Goal: Transaction & Acquisition: Purchase product/service

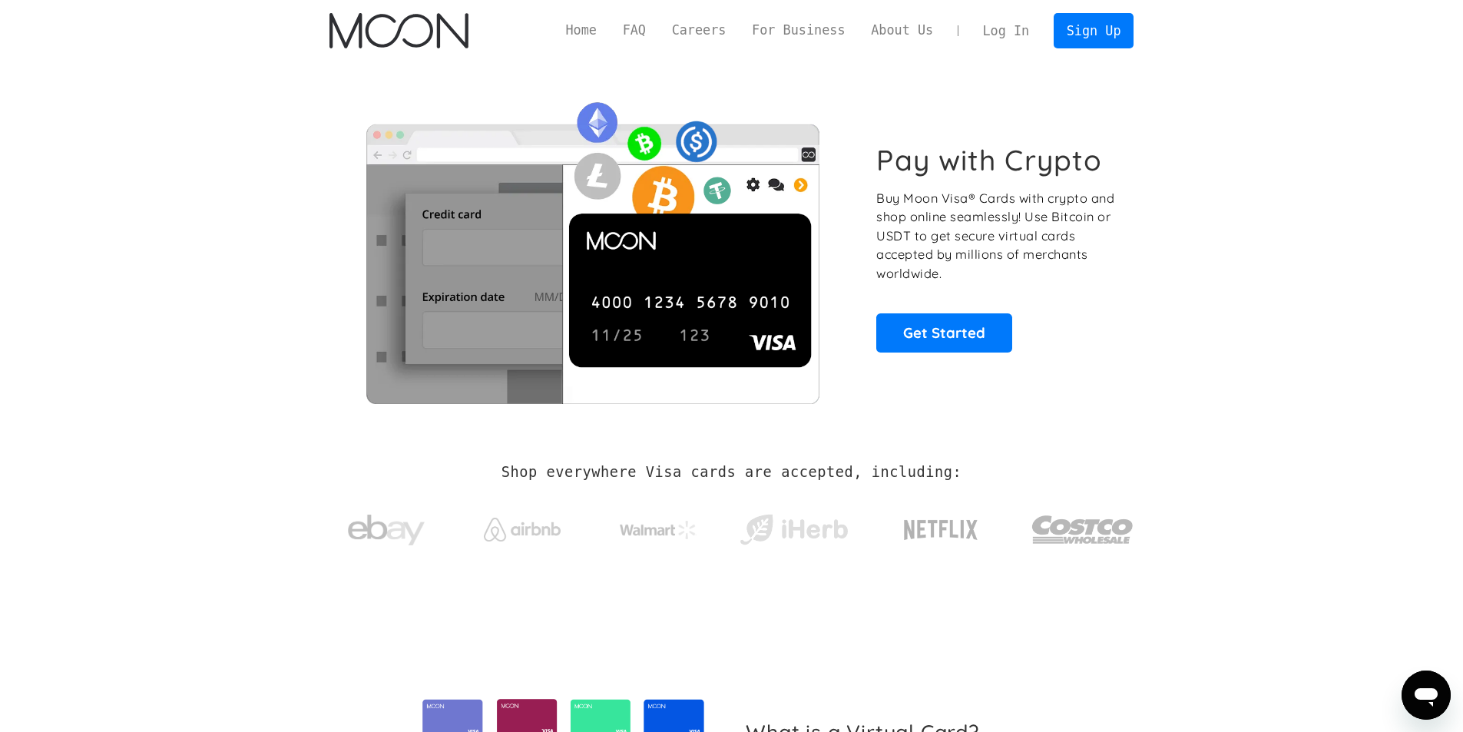
click at [1009, 33] on link "Log In" at bounding box center [1006, 31] width 72 height 34
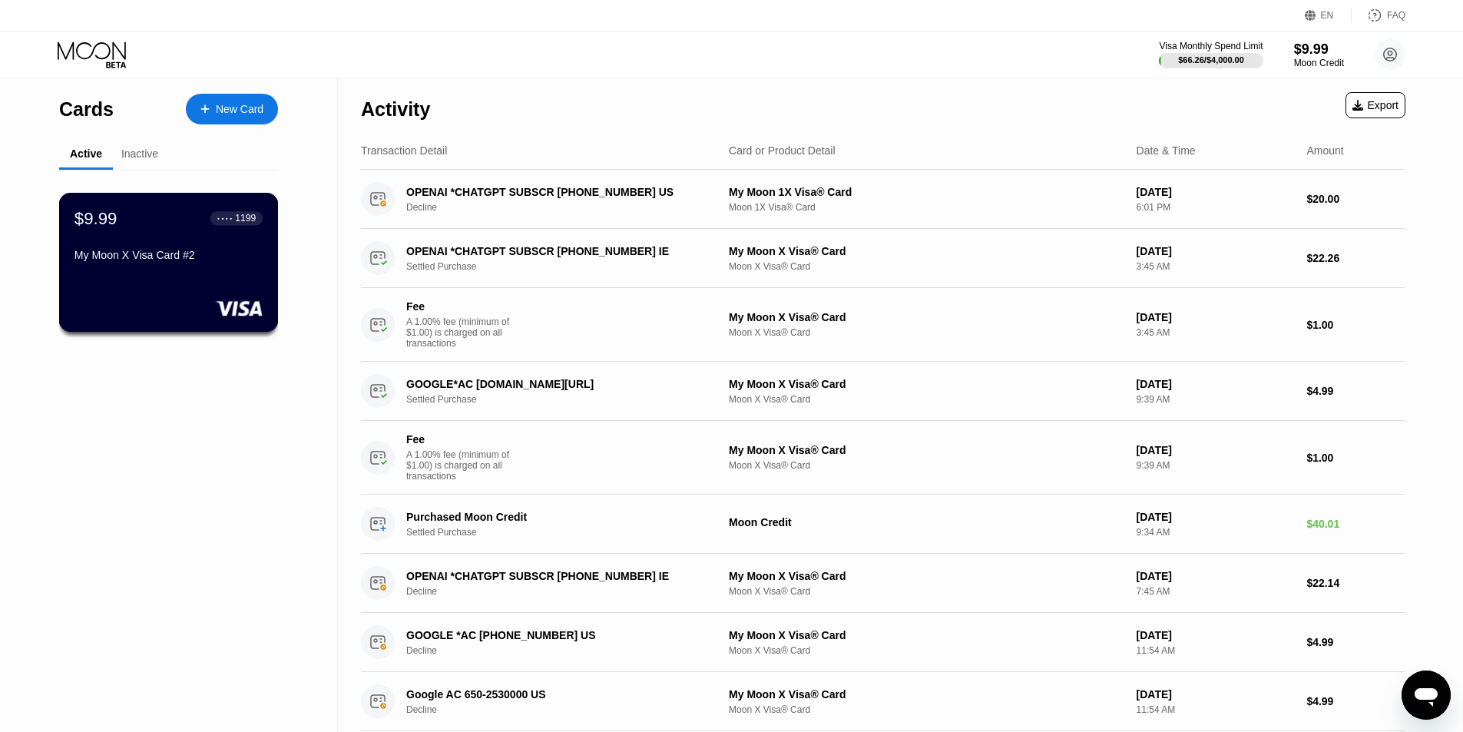
click at [169, 299] on div "$9.99 ● ● ● ● 1199 My Moon X Visa Card #2" at bounding box center [169, 262] width 220 height 139
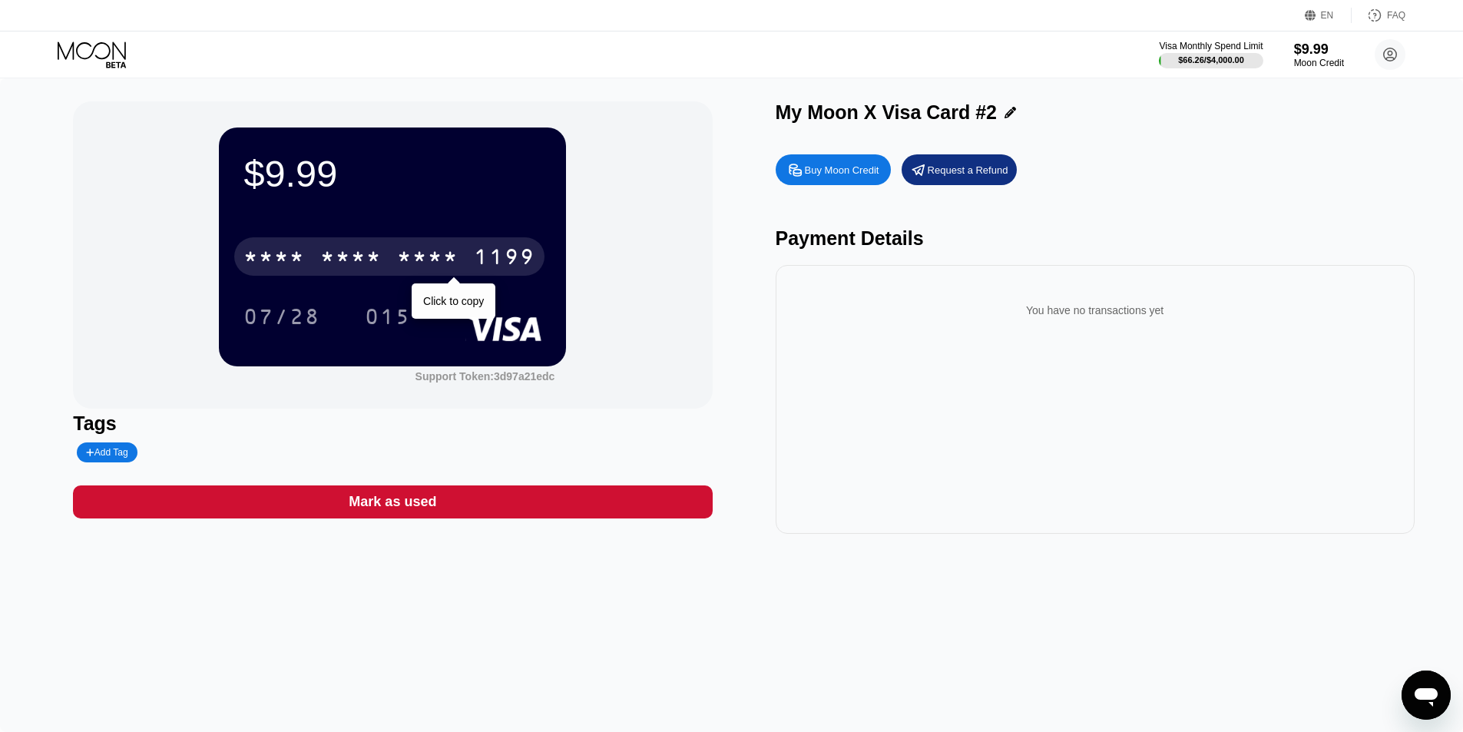
click at [427, 260] on div "* * * *" at bounding box center [427, 258] width 61 height 25
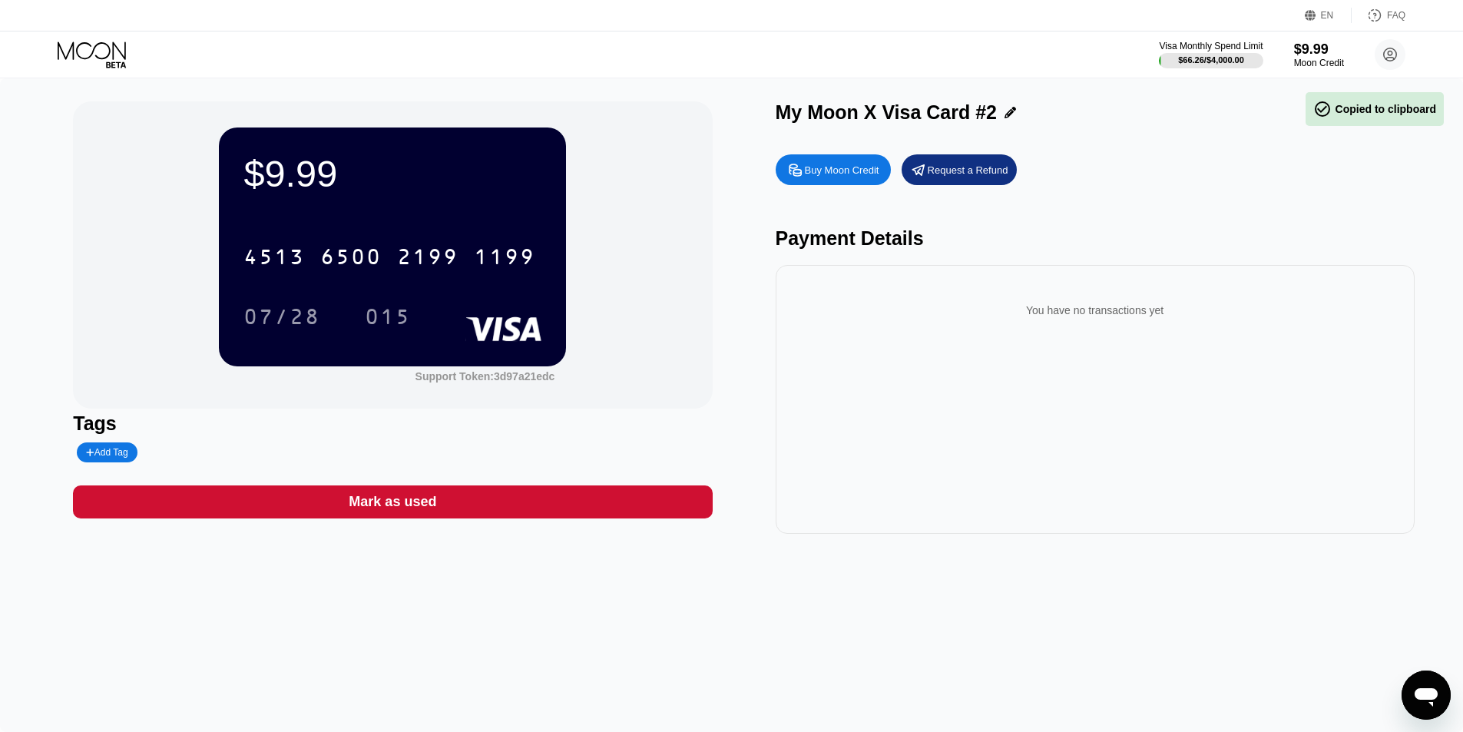
drag, startPoint x: 732, startPoint y: 338, endPoint x: 724, endPoint y: 327, distance: 13.7
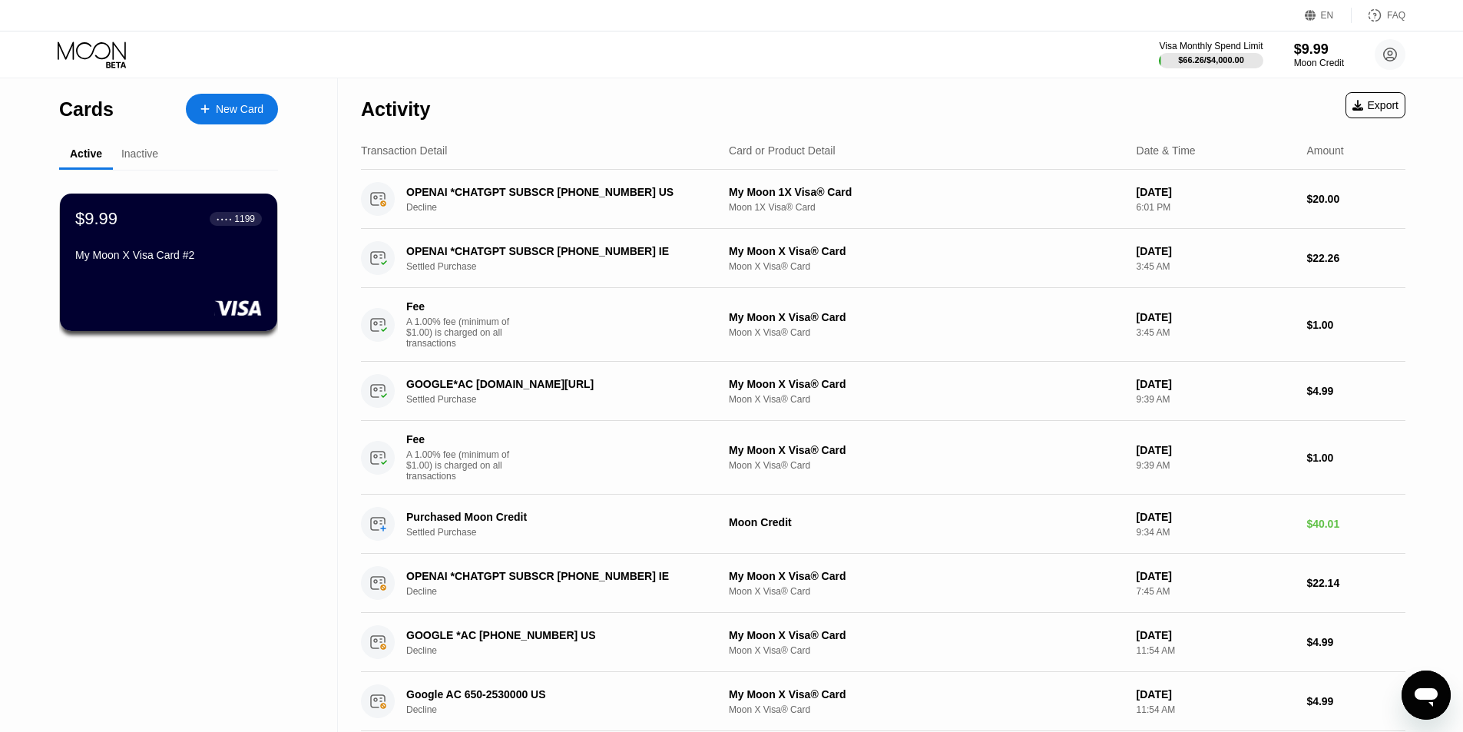
click at [200, 253] on div "$9.99 ● ● ● ● 1199 My Moon X Visa Card #2" at bounding box center [168, 238] width 187 height 58
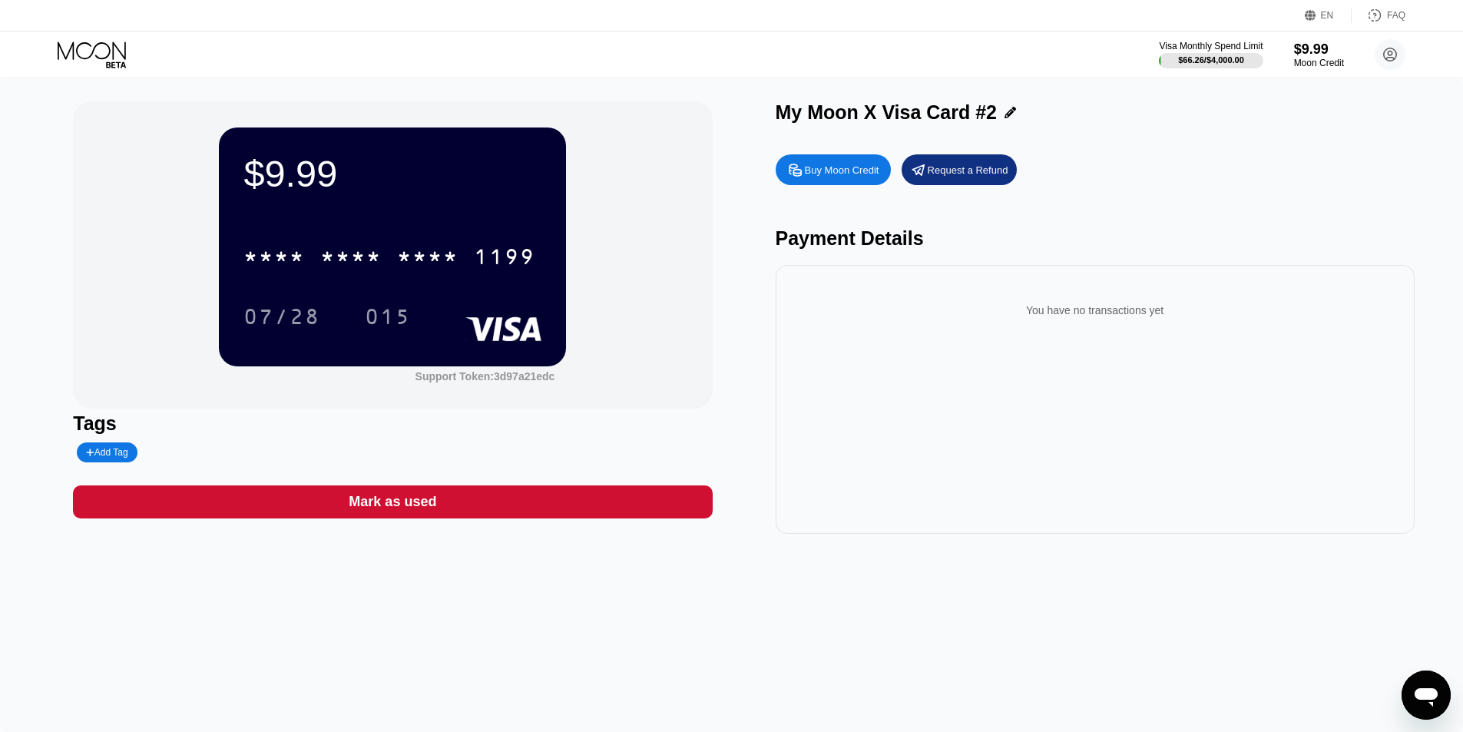
drag, startPoint x: 532, startPoint y: 274, endPoint x: 525, endPoint y: 270, distance: 7.9
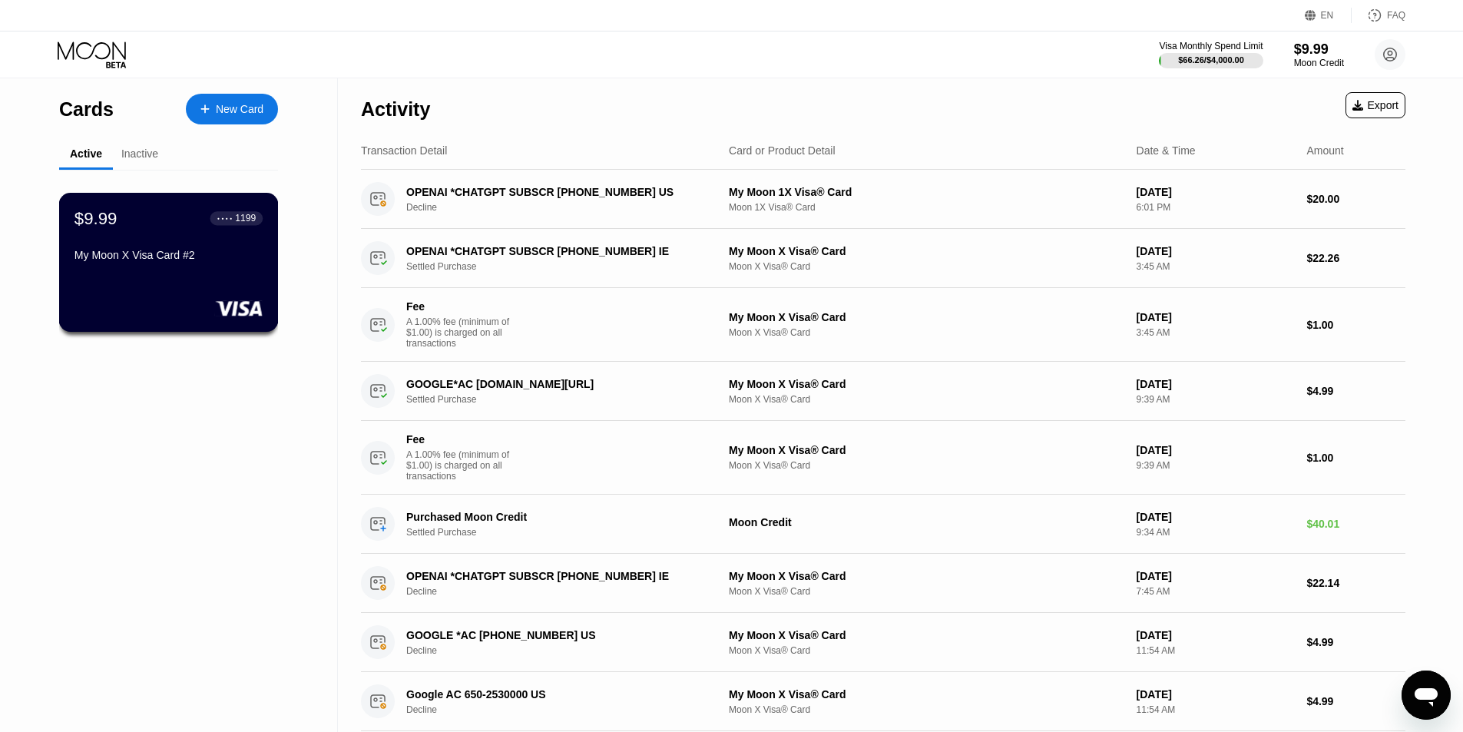
click at [193, 278] on div "$9.99 ● ● ● ● 1199 My Moon X Visa Card #2" at bounding box center [169, 262] width 220 height 139
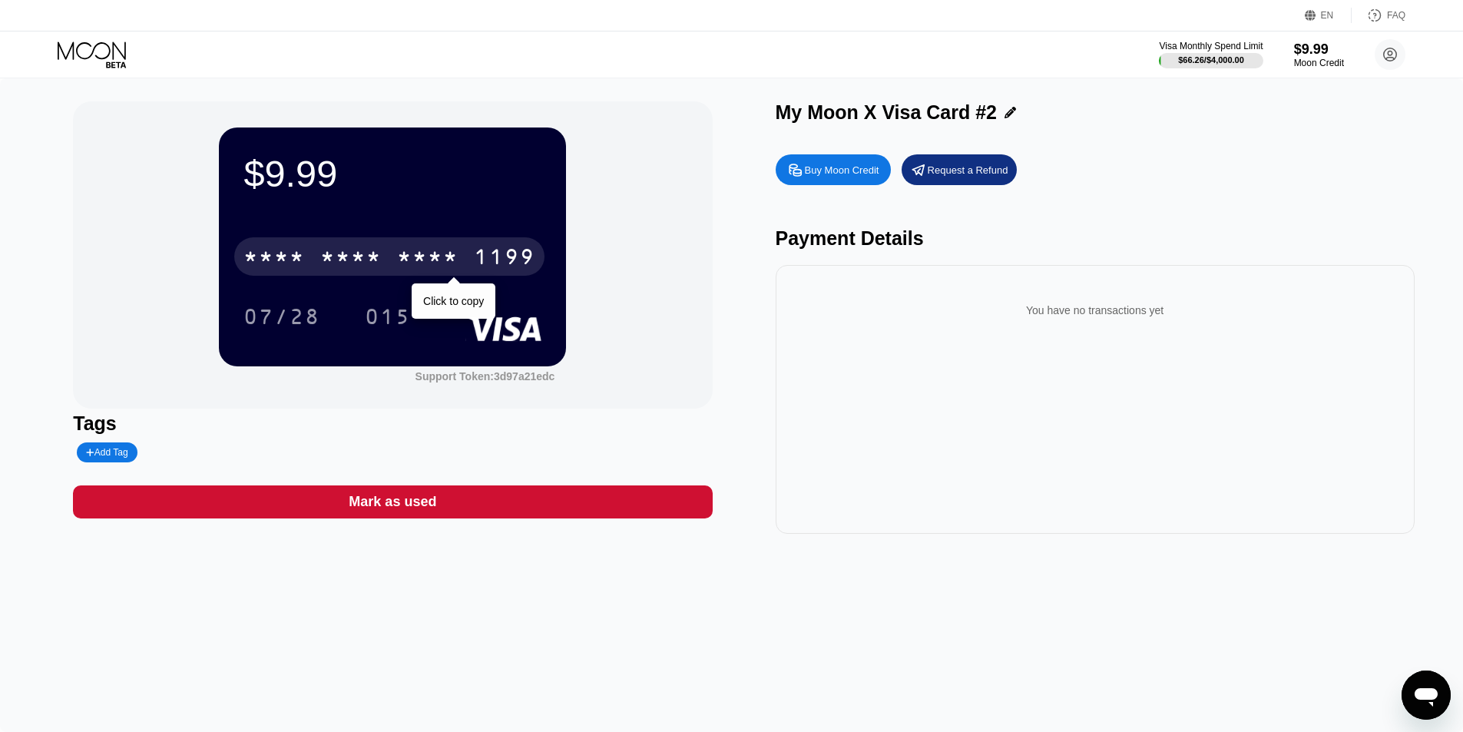
click at [416, 252] on div "* * * *" at bounding box center [427, 258] width 61 height 25
click at [398, 256] on div "2199" at bounding box center [427, 258] width 61 height 25
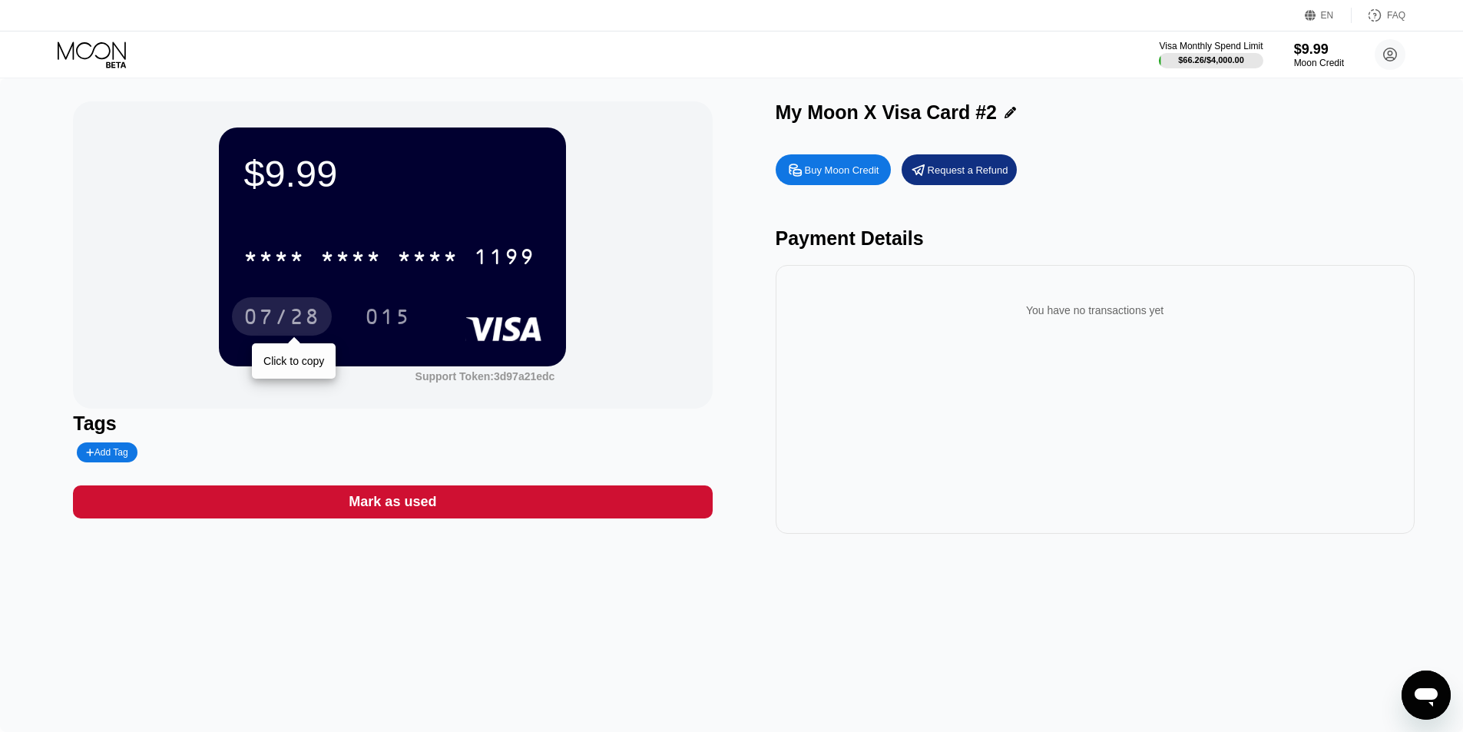
click at [309, 321] on div "07/28" at bounding box center [281, 318] width 77 height 25
click at [1311, 51] on div "$9.99" at bounding box center [1318, 49] width 51 height 16
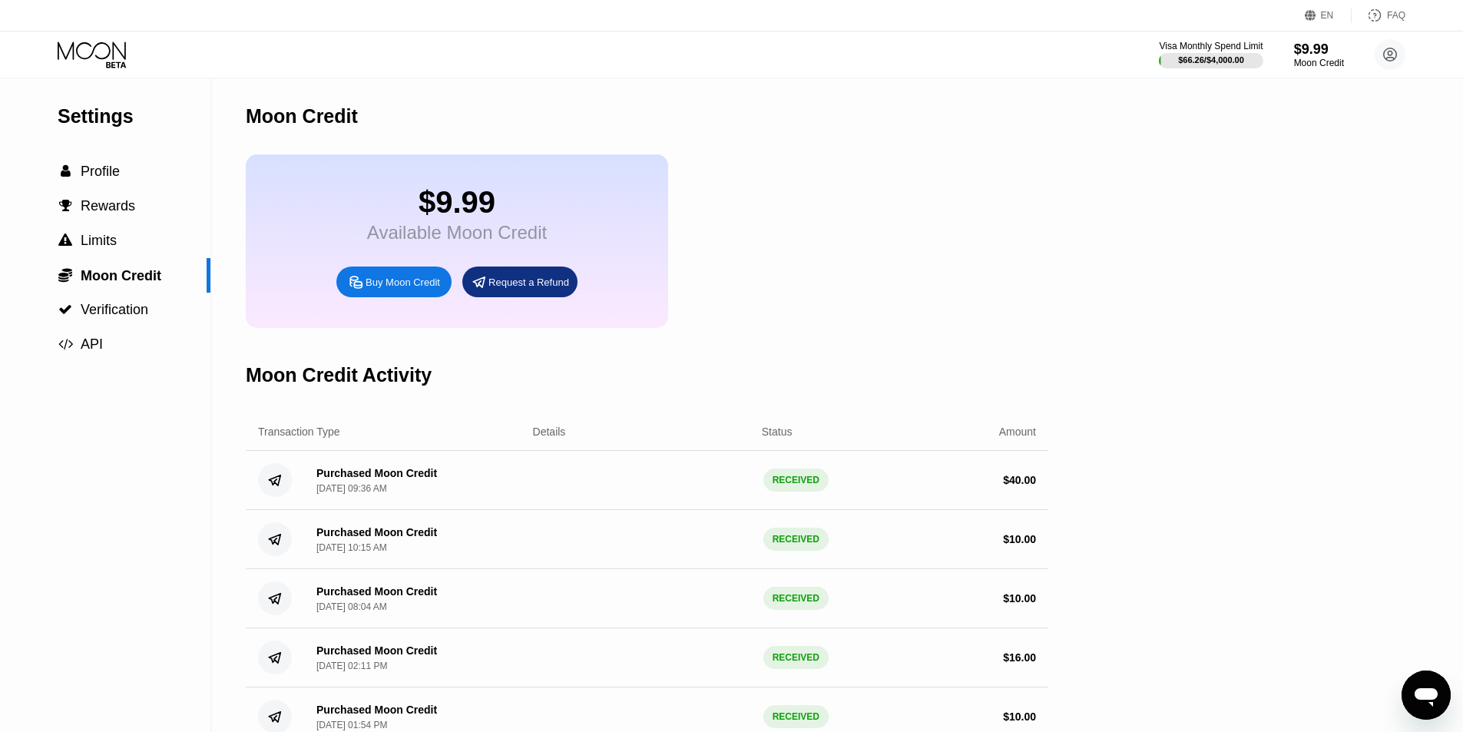
click at [402, 289] on div "Buy Moon Credit" at bounding box center [402, 282] width 74 height 13
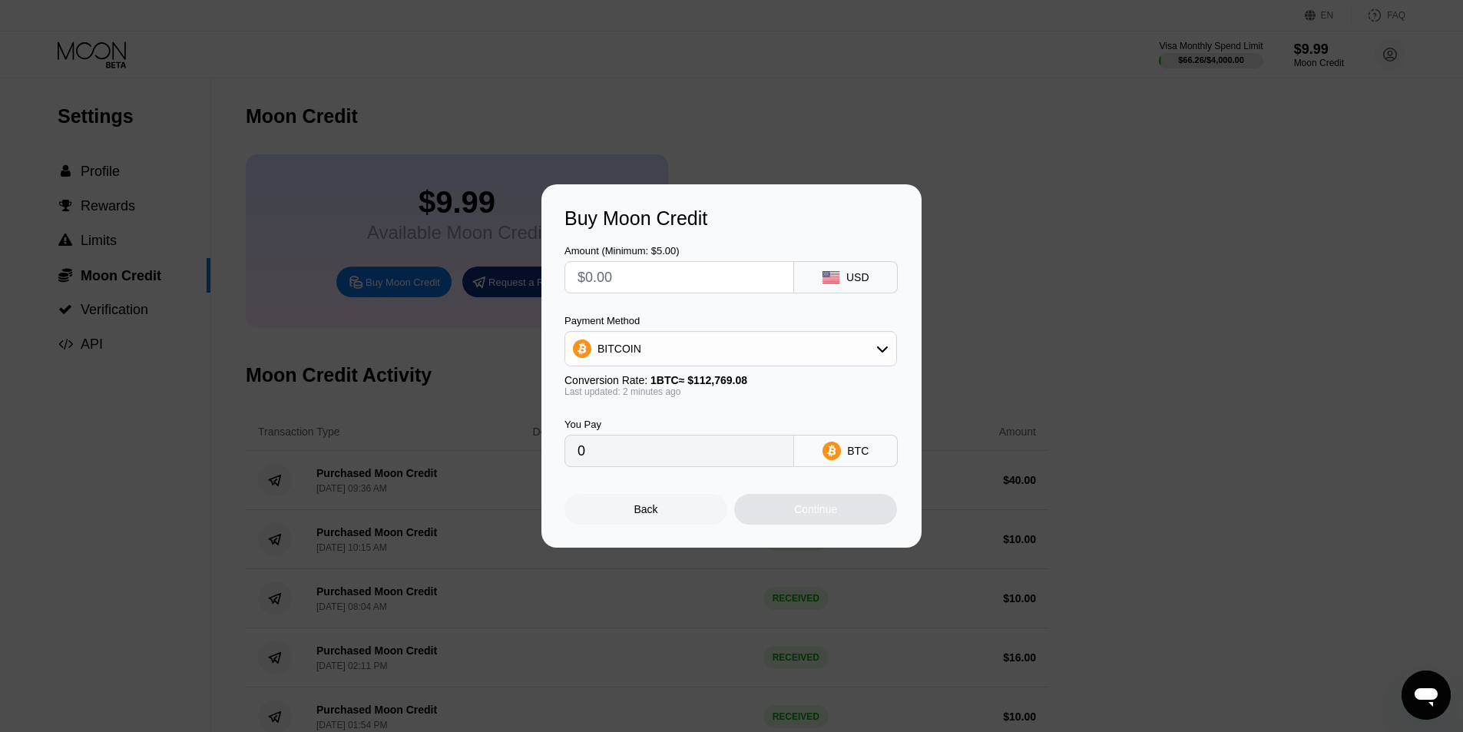
click at [709, 355] on div "BITCOIN" at bounding box center [730, 348] width 331 height 31
click at [677, 423] on div "USDT on TRON" at bounding box center [739, 424] width 289 height 12
type input "0.00"
click at [669, 282] on input "text" at bounding box center [678, 277] width 203 height 31
type input "$15"
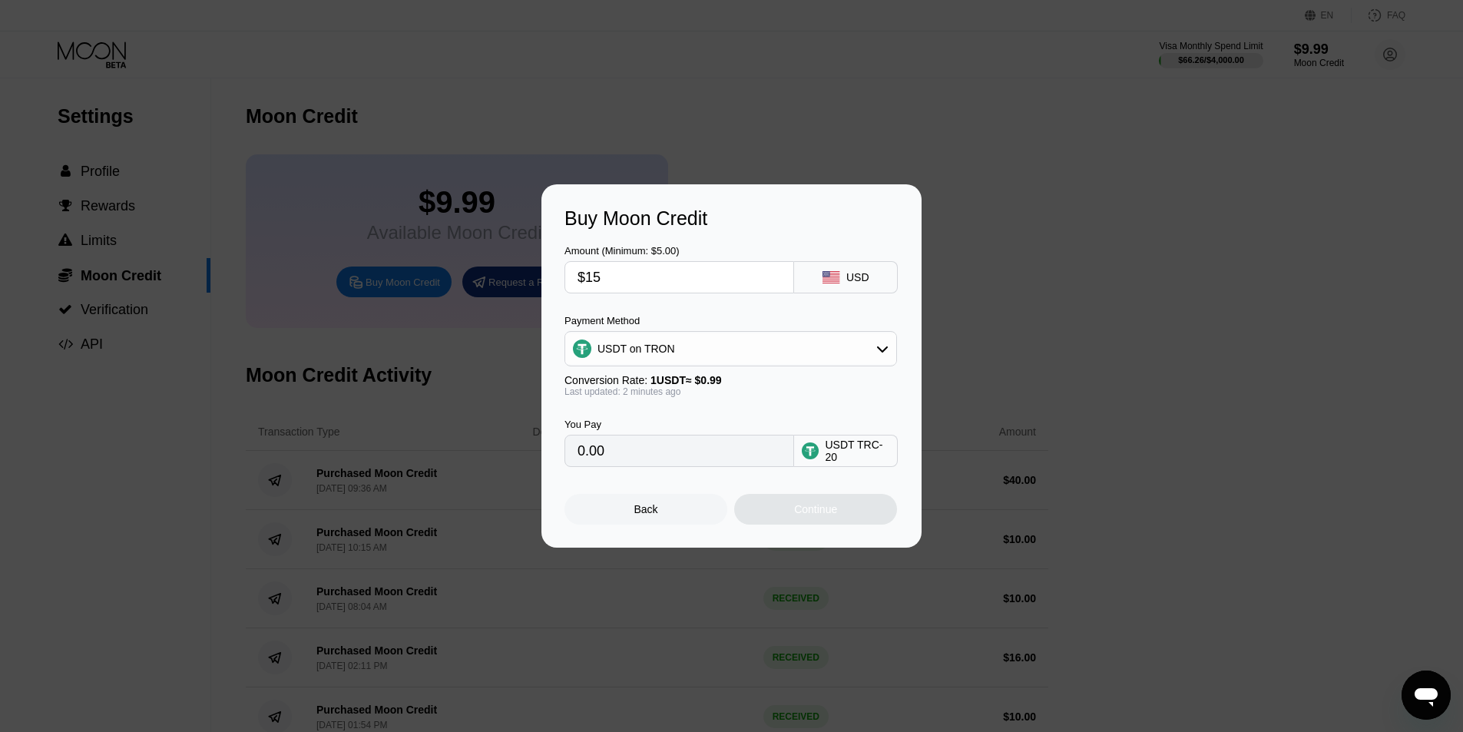
type input "15.15"
type input "$15"
click at [789, 407] on div "You Pay 15.15 USDT TRC-20" at bounding box center [731, 432] width 334 height 70
click at [817, 511] on div "Continue" at bounding box center [815, 509] width 43 height 12
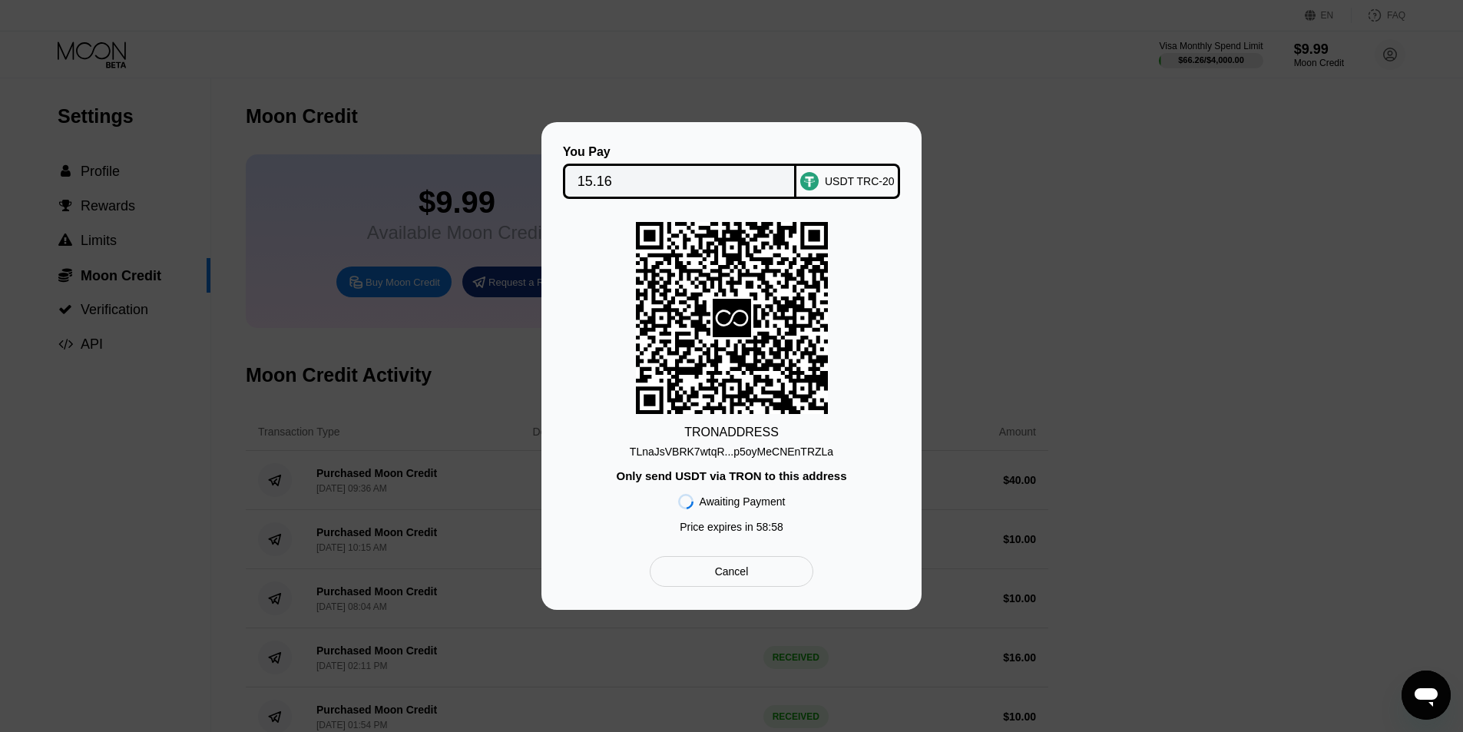
click at [736, 452] on div "TLnaJsVBRK7wtqR...p5oyMeCNEnTRZLa" at bounding box center [731, 451] width 203 height 12
click at [676, 180] on input "15.16" at bounding box center [679, 181] width 205 height 31
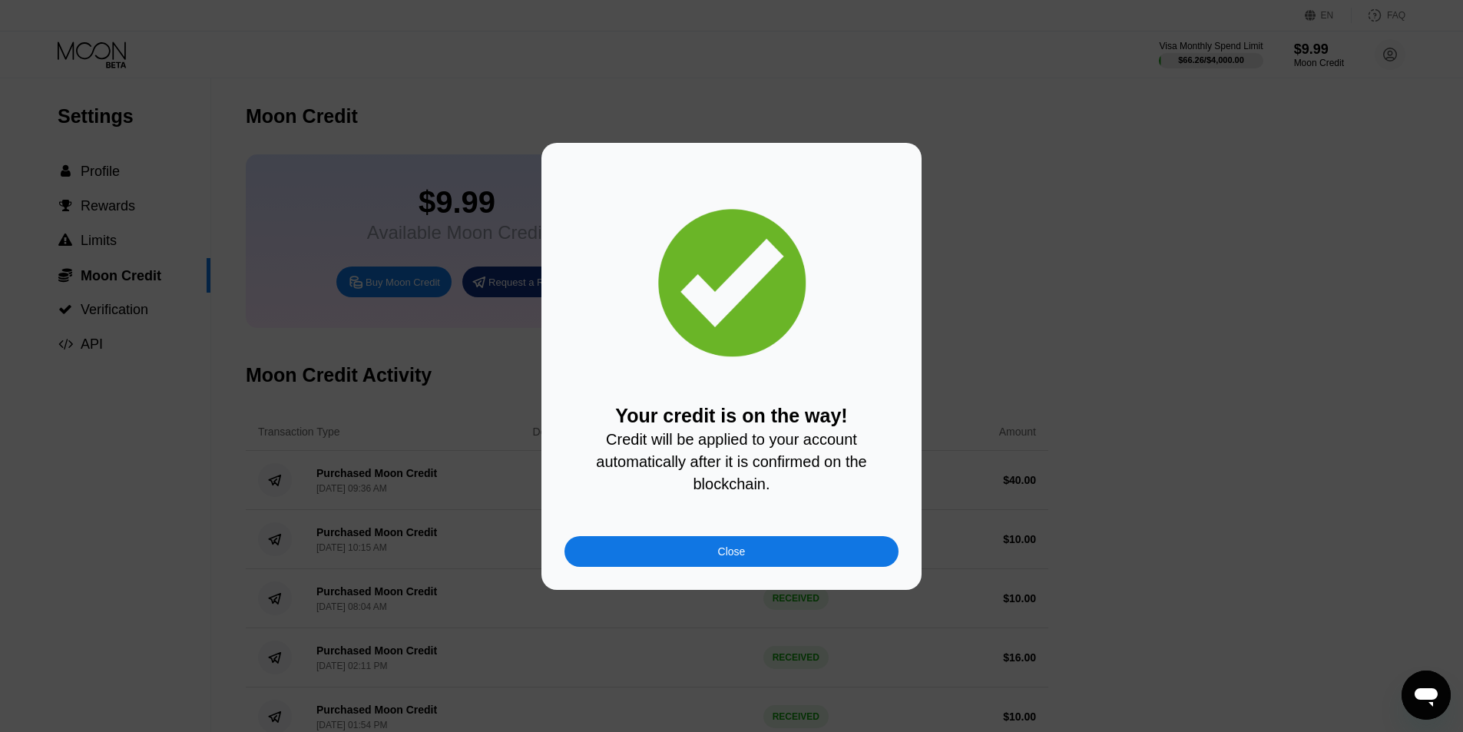
click at [795, 558] on div "Close" at bounding box center [731, 551] width 334 height 31
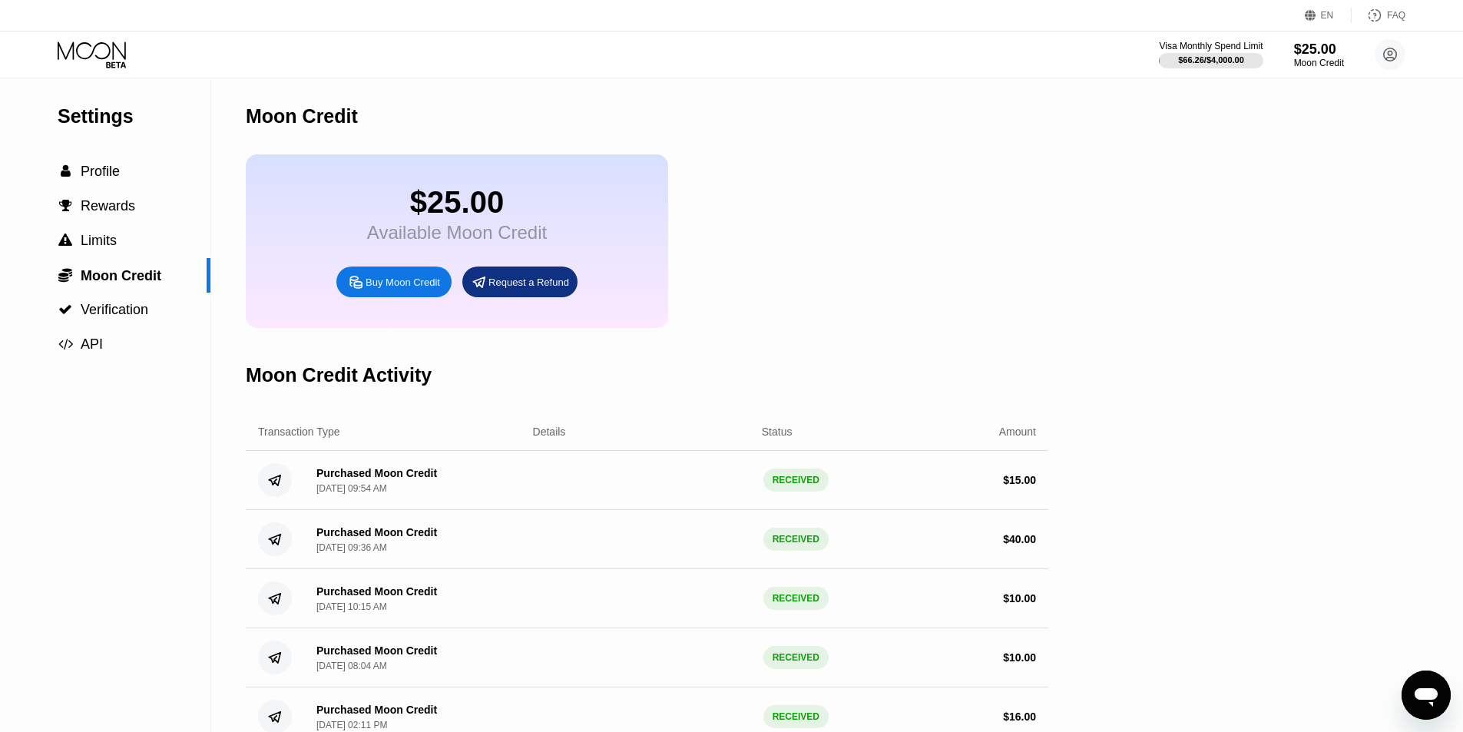
drag, startPoint x: -15, startPoint y: 298, endPoint x: -169, endPoint y: 403, distance: 186.8
click at [92, 48] on icon at bounding box center [93, 54] width 71 height 27
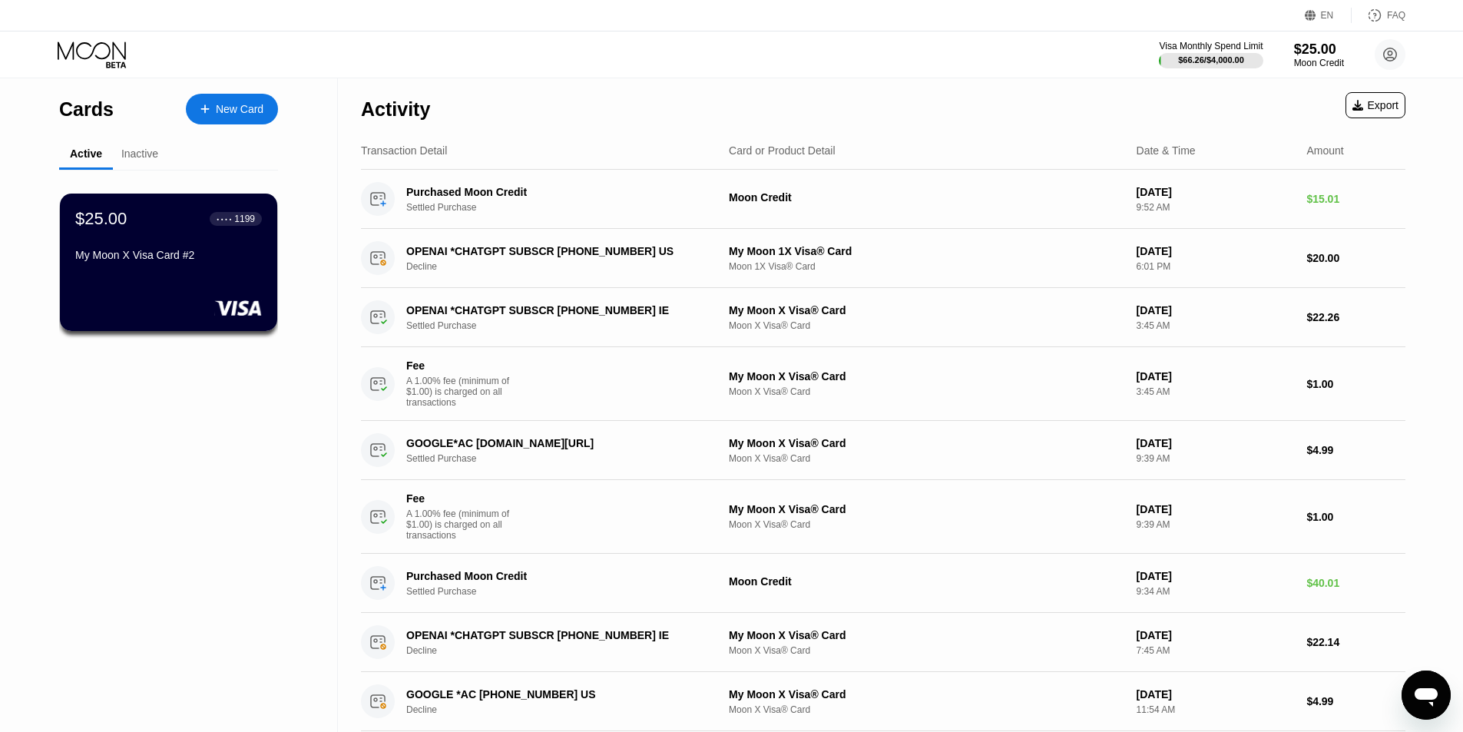
click at [241, 105] on div "New Card" at bounding box center [240, 109] width 48 height 13
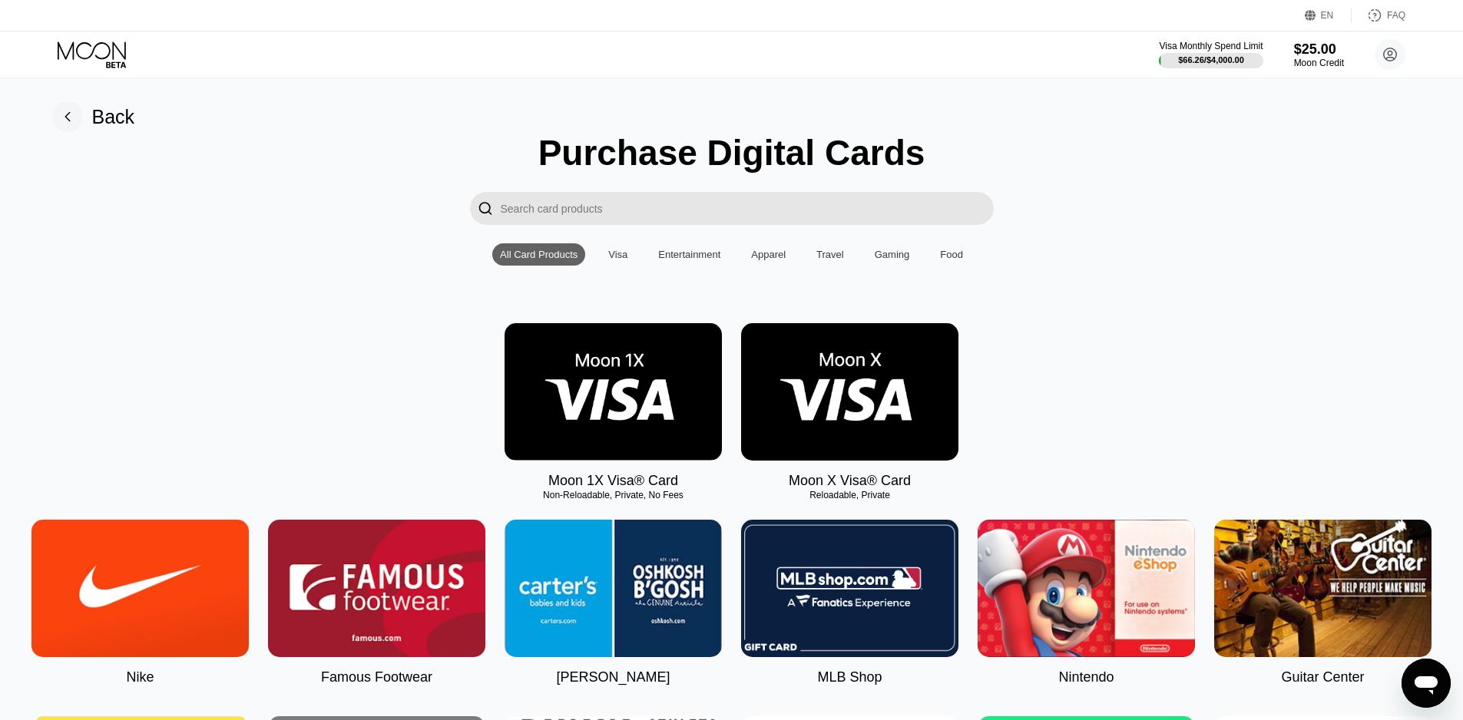
click at [873, 395] on img at bounding box center [849, 391] width 217 height 137
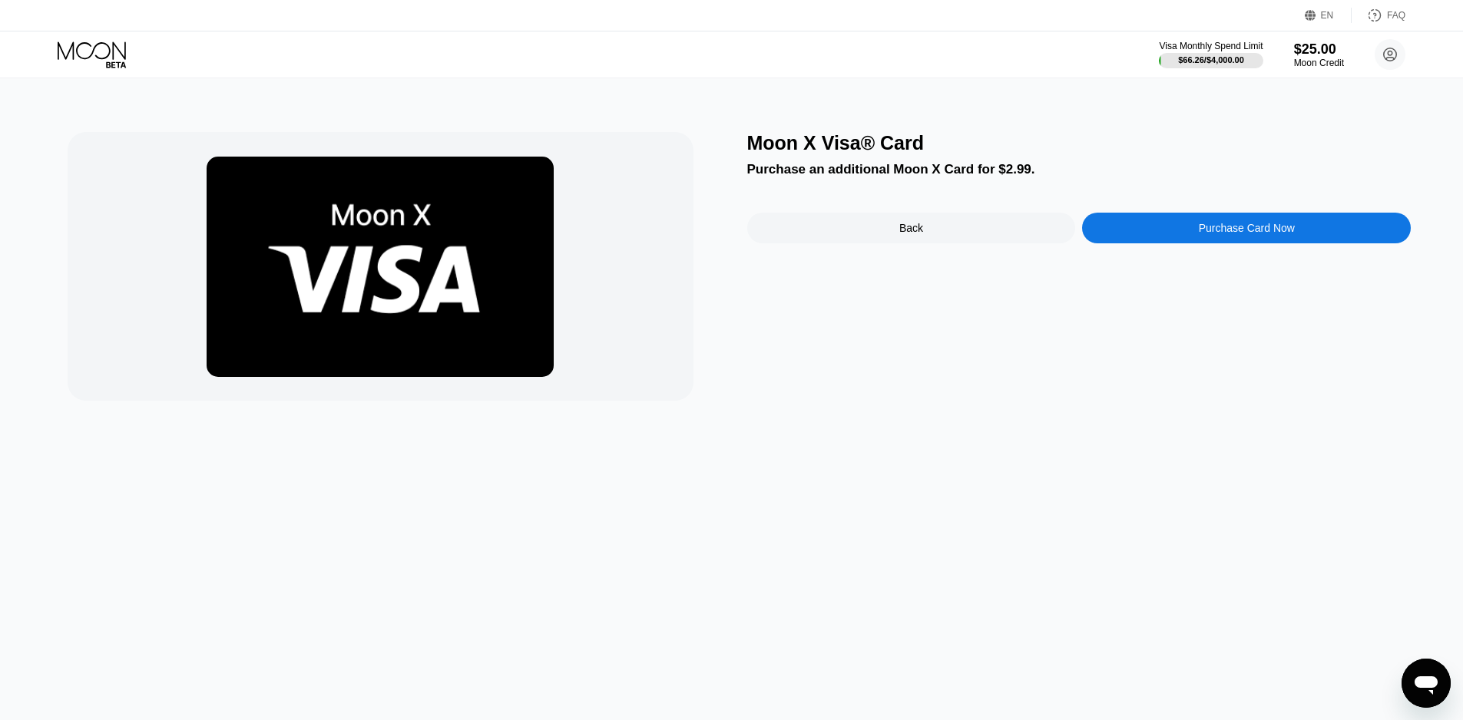
click at [1284, 228] on div "Purchase Card Now" at bounding box center [1246, 228] width 96 height 12
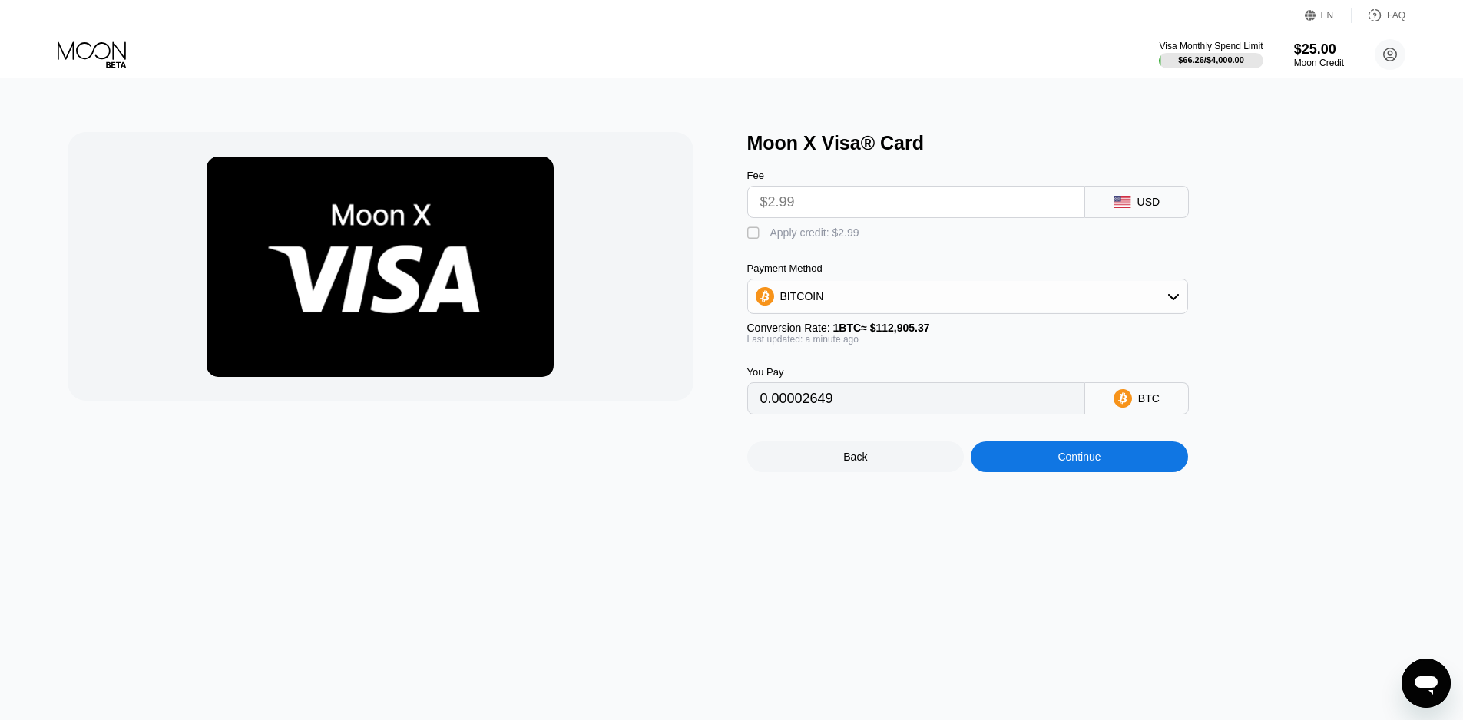
click at [752, 240] on div "" at bounding box center [754, 233] width 15 height 15
type input "0"
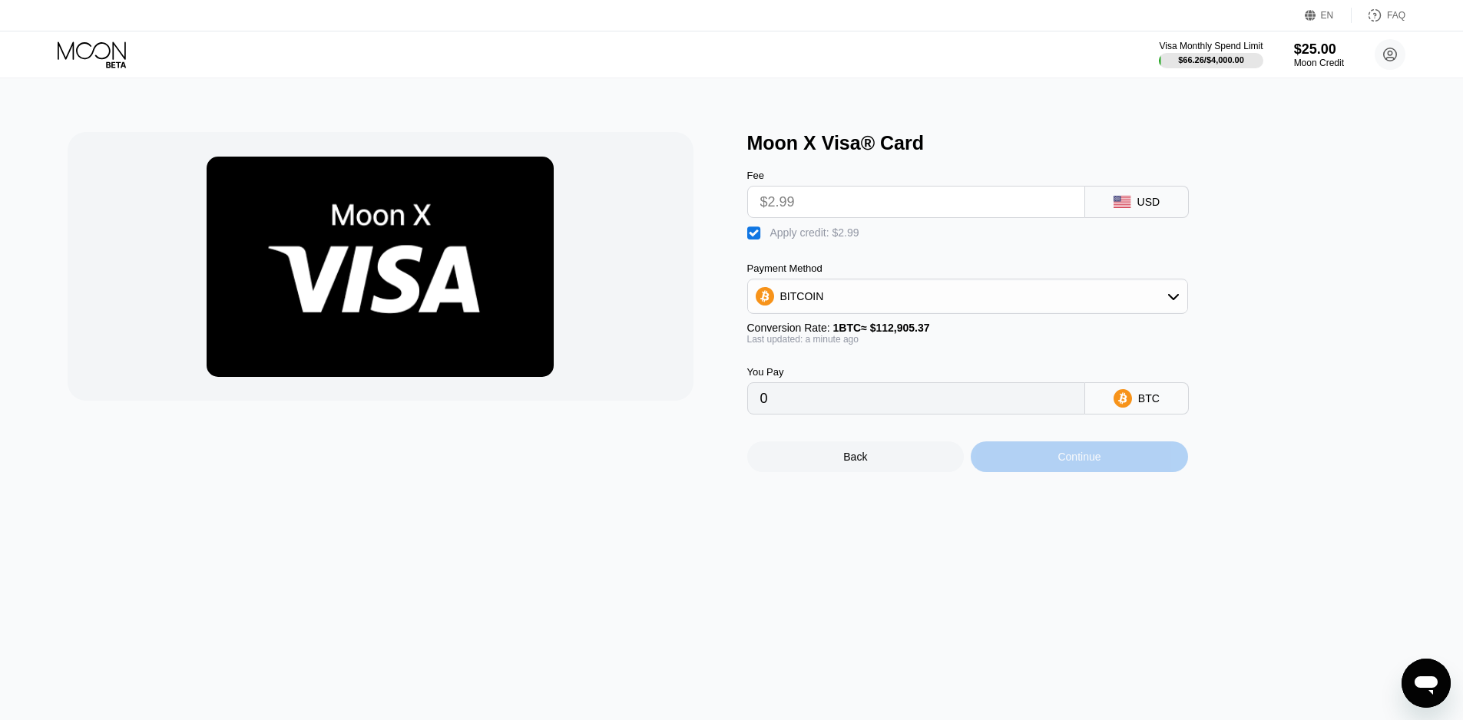
click at [1115, 472] on div "Continue" at bounding box center [1078, 456] width 217 height 31
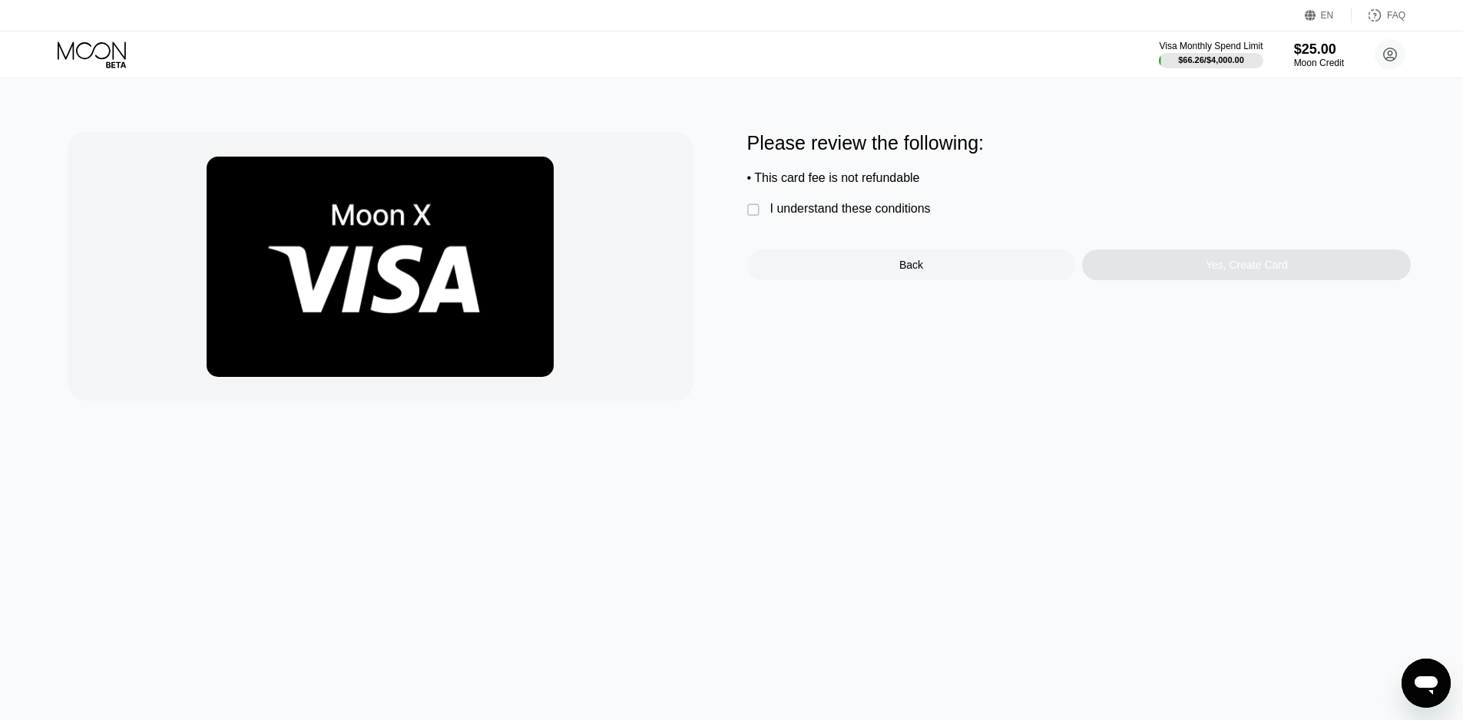
click at [837, 216] on div "I understand these conditions" at bounding box center [850, 209] width 160 height 14
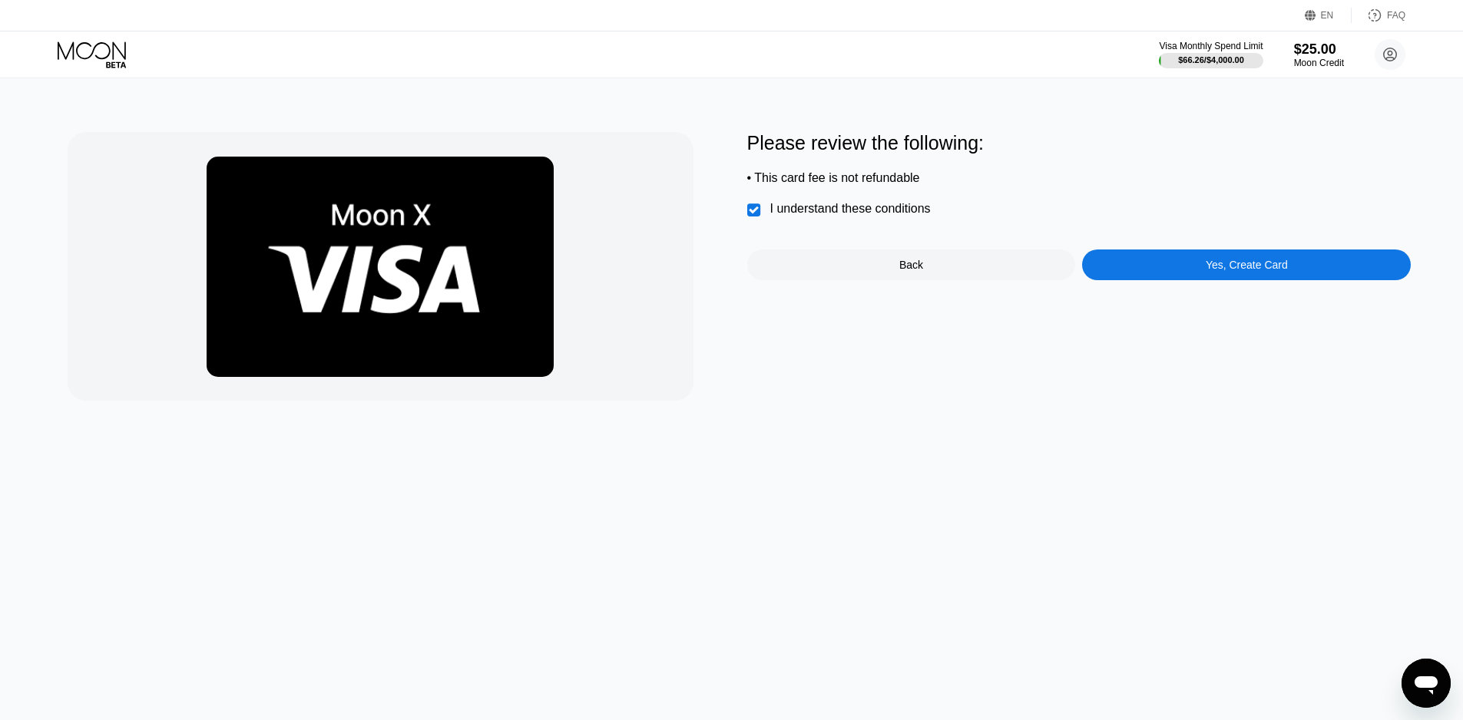
click at [1292, 276] on div "Yes, Create Card" at bounding box center [1246, 265] width 329 height 31
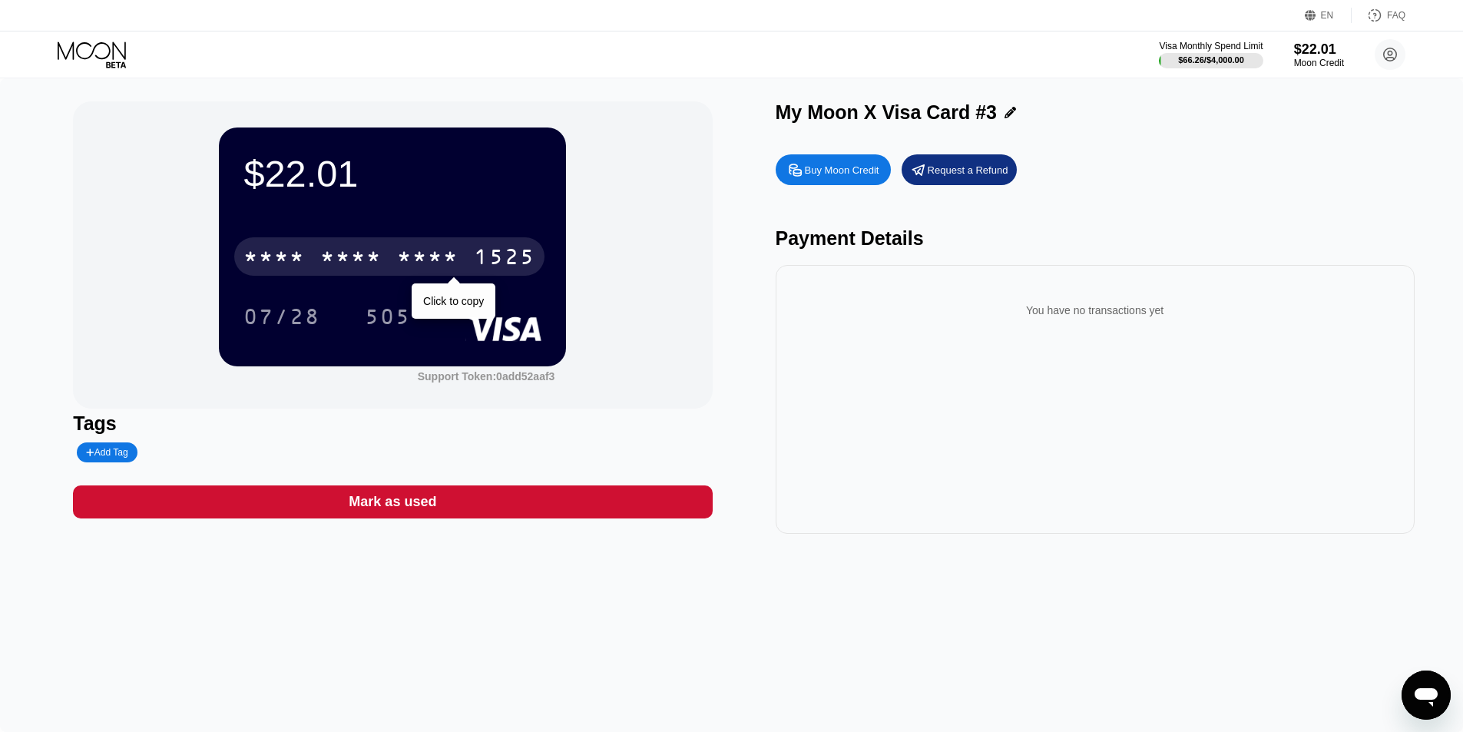
click at [442, 253] on div "* * * *" at bounding box center [427, 258] width 61 height 25
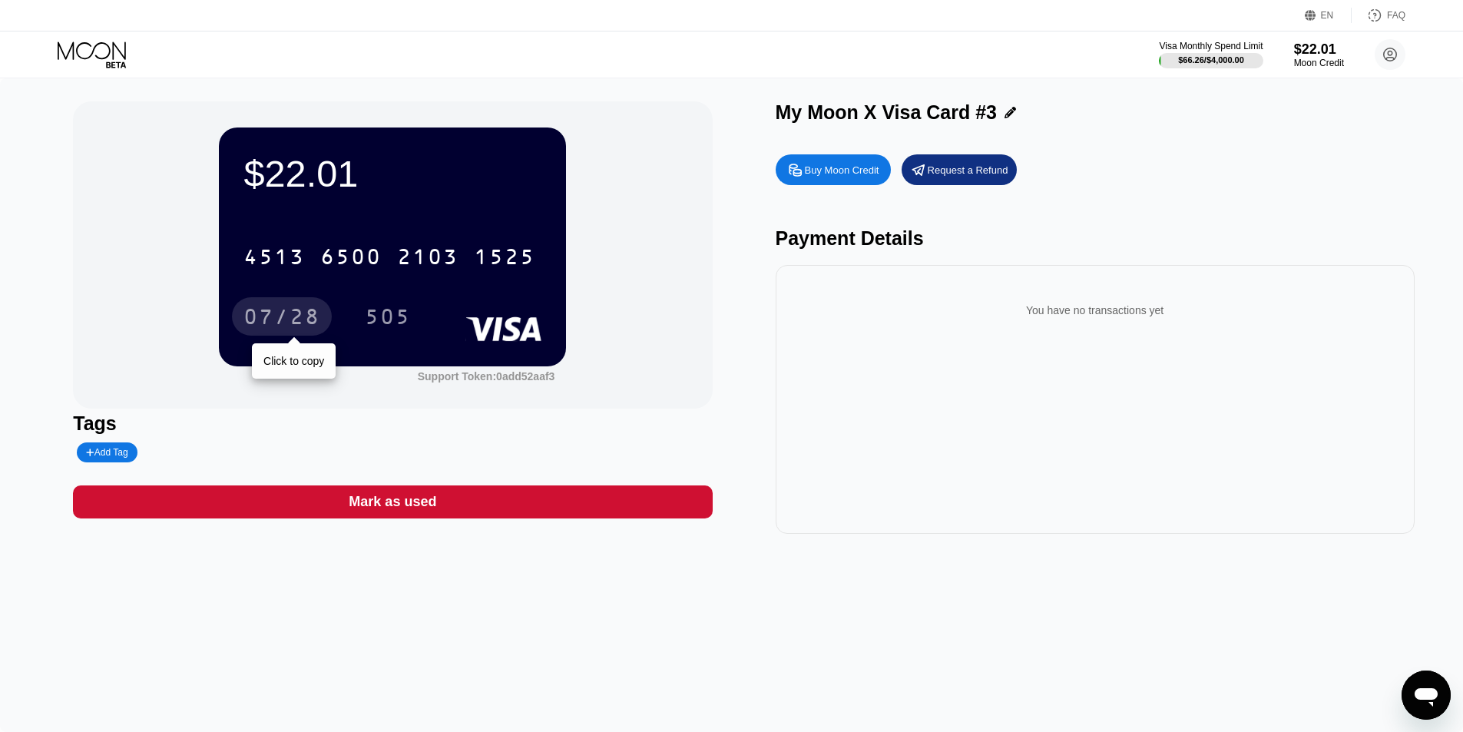
click at [296, 315] on div "07/28" at bounding box center [281, 318] width 77 height 25
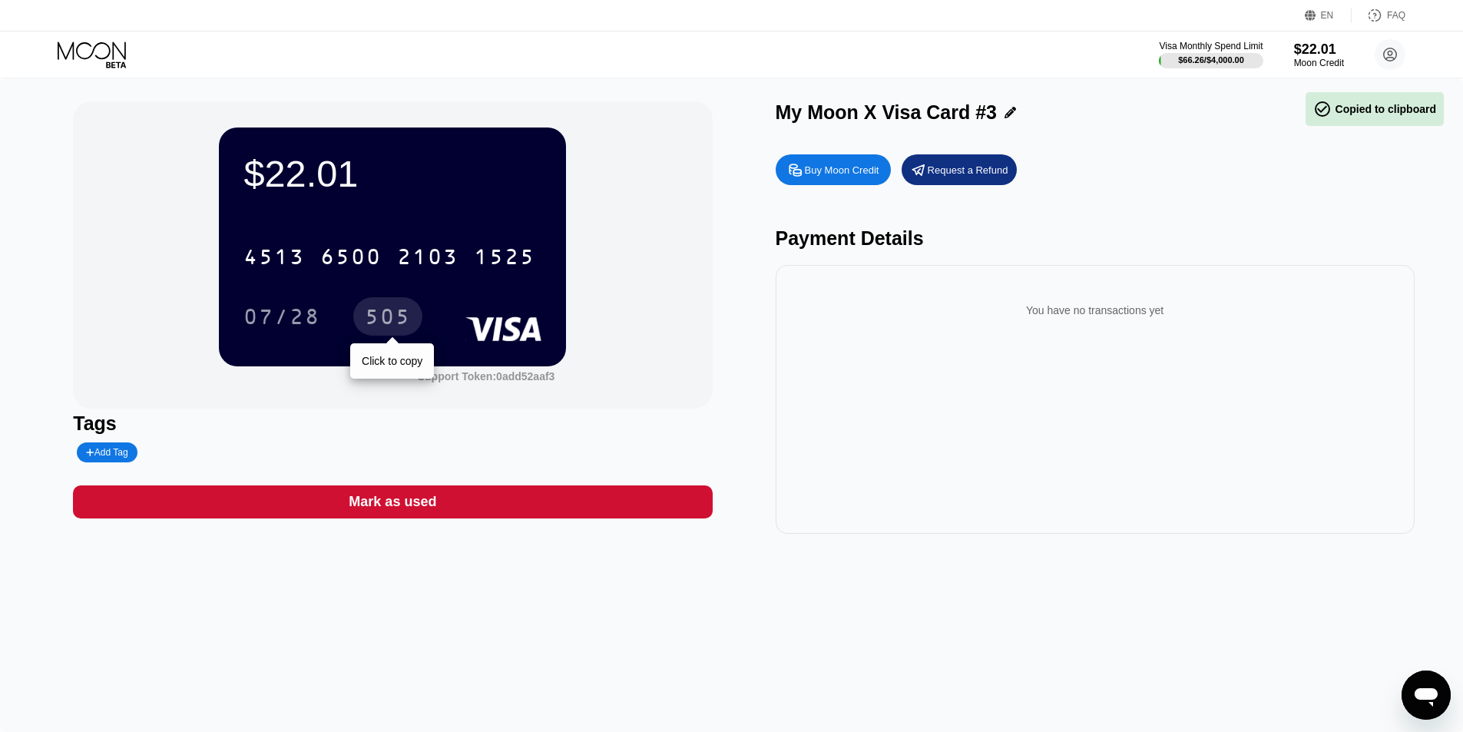
click at [402, 318] on div "505" at bounding box center [388, 318] width 46 height 25
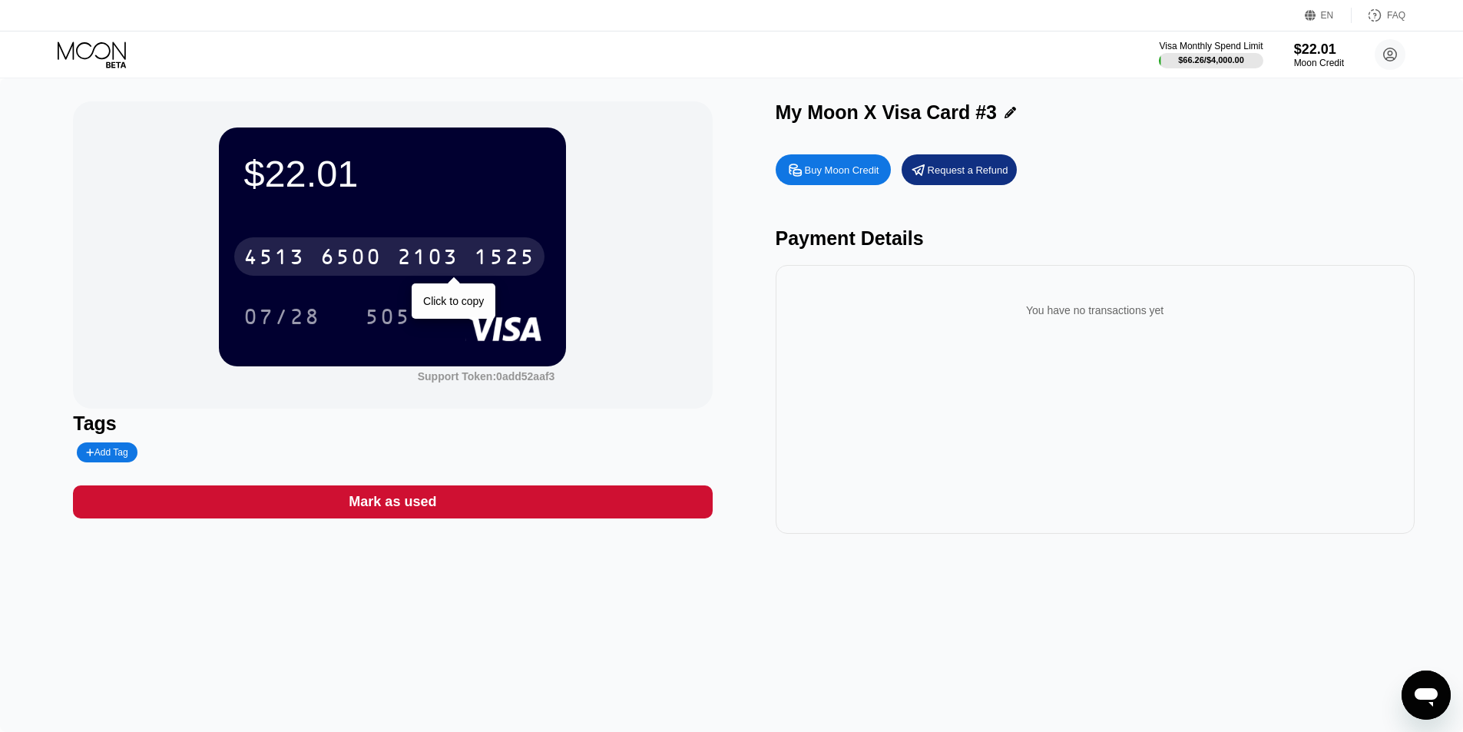
click at [423, 254] on div "2103" at bounding box center [427, 258] width 61 height 25
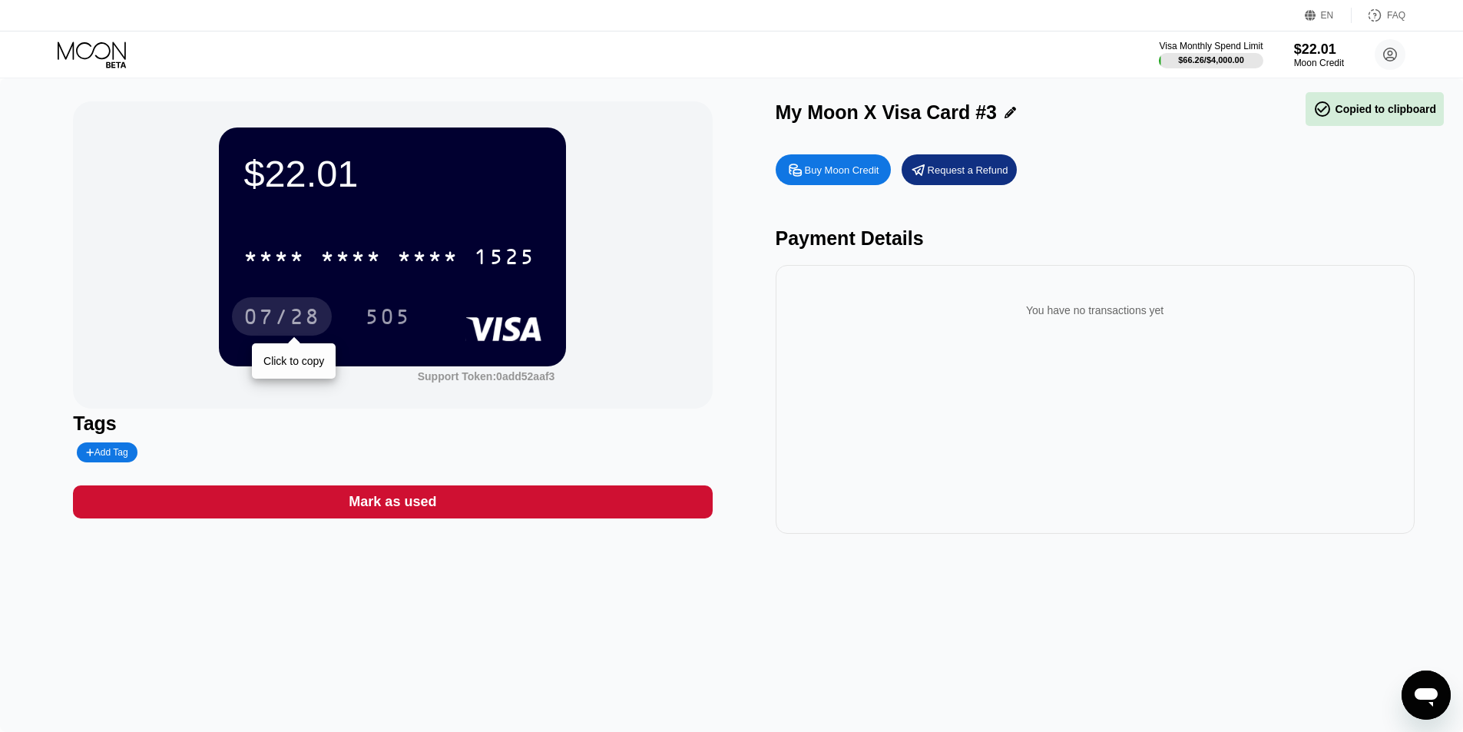
click at [283, 329] on div "07/28" at bounding box center [281, 318] width 77 height 25
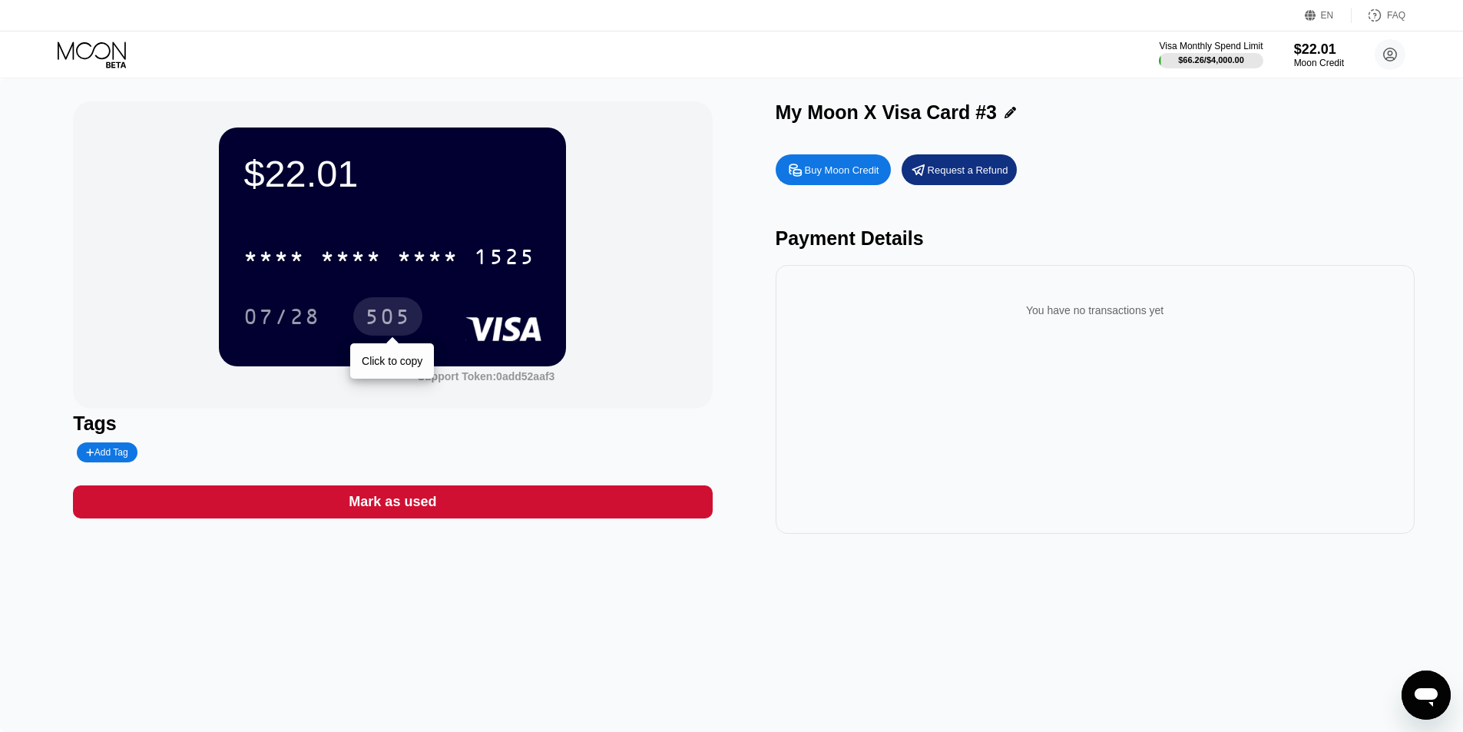
click at [392, 323] on div "505" at bounding box center [388, 318] width 46 height 25
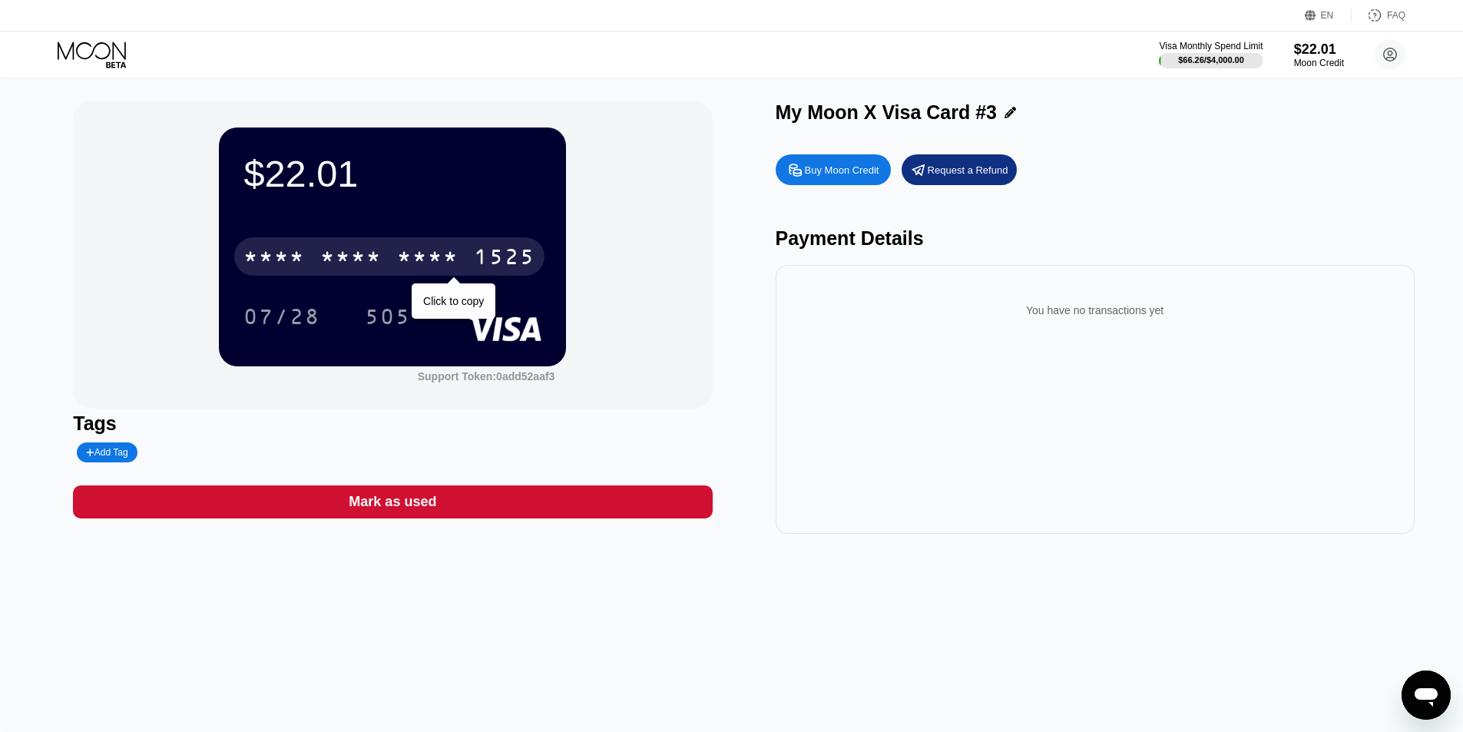
click at [384, 249] on div "* * * * * * * * * * * * 1525" at bounding box center [389, 256] width 310 height 38
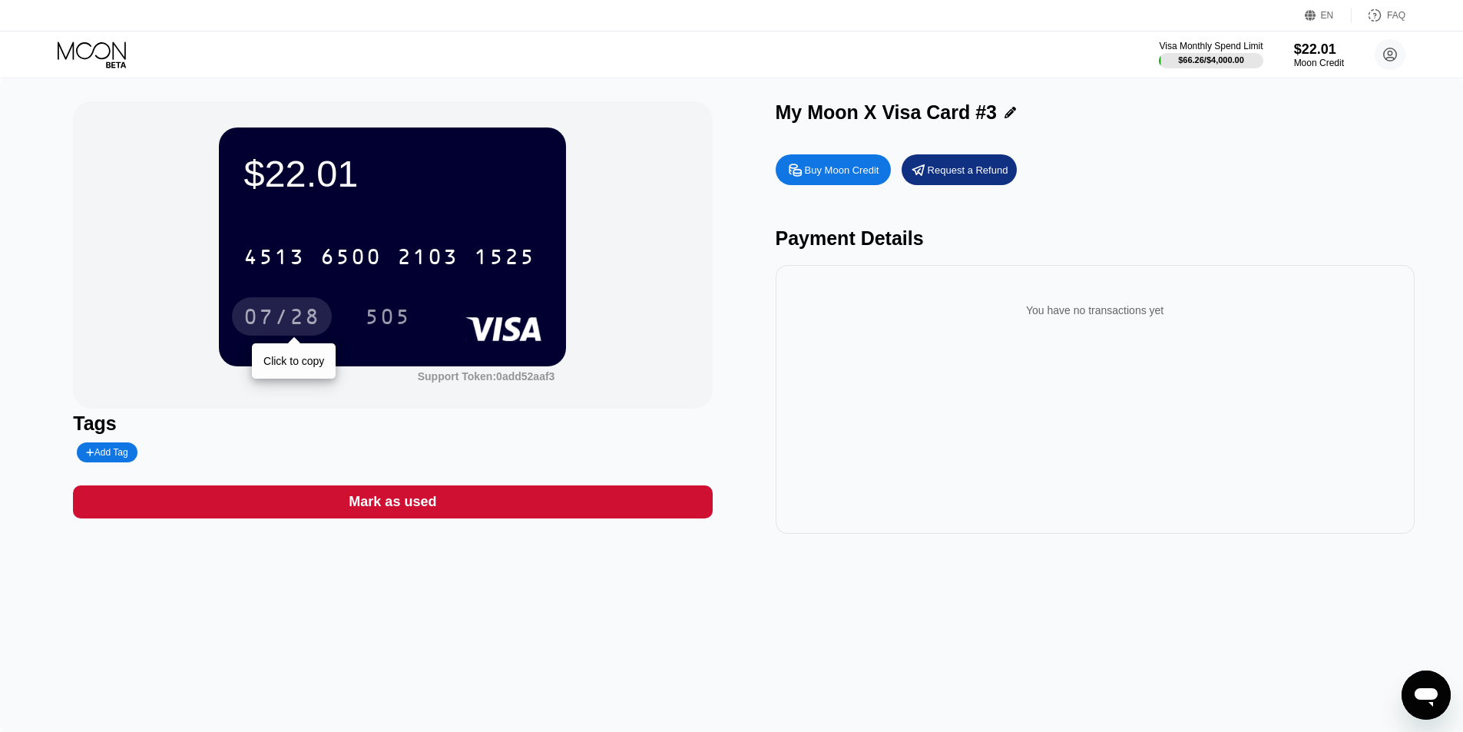
click at [287, 316] on div "07/28" at bounding box center [281, 318] width 77 height 25
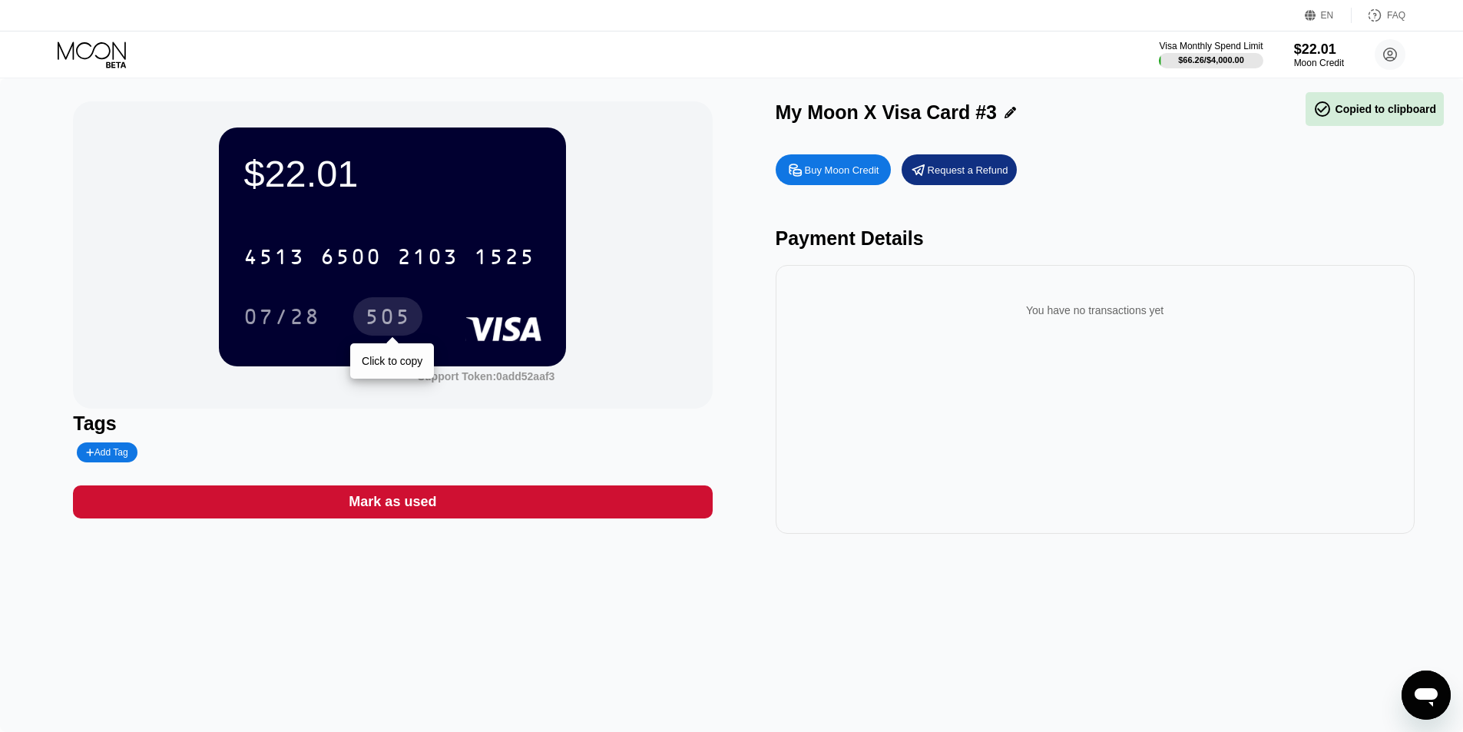
click at [392, 316] on div "505" at bounding box center [388, 318] width 46 height 25
click at [97, 48] on icon at bounding box center [93, 54] width 71 height 27
